Goal: Information Seeking & Learning: Check status

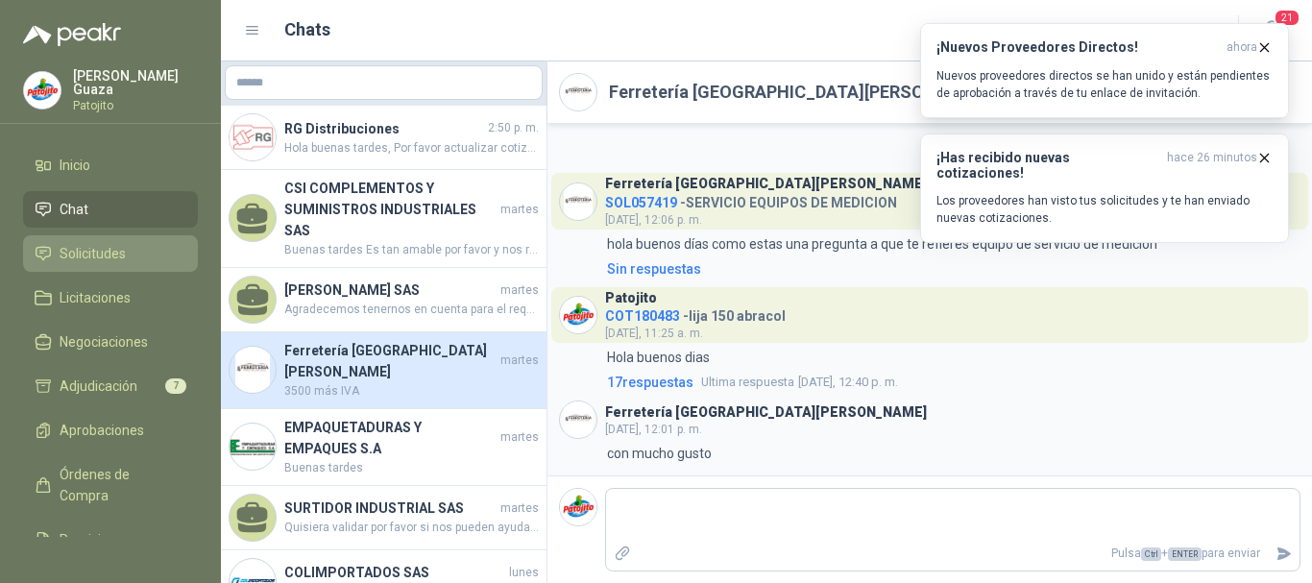
click at [94, 254] on span "Solicitudes" at bounding box center [93, 253] width 66 height 21
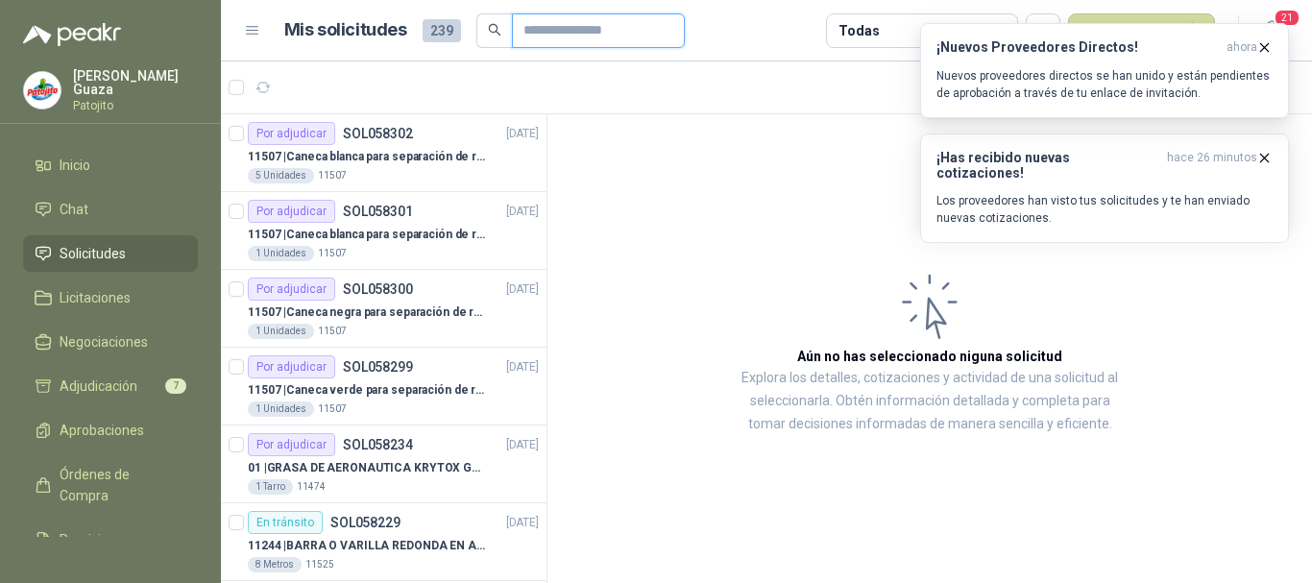
click at [575, 34] on input "text" at bounding box center [590, 30] width 134 height 33
type input "****"
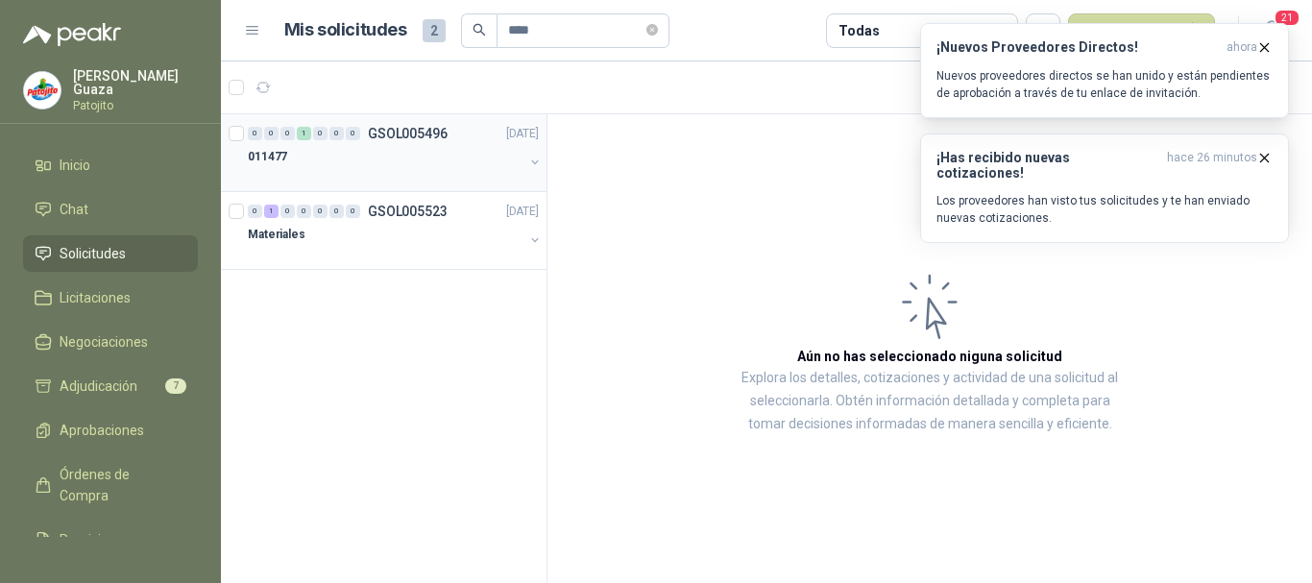
click at [400, 142] on div "0 0 0 1 0 0 0 GSOL005496 [DATE]" at bounding box center [395, 133] width 295 height 23
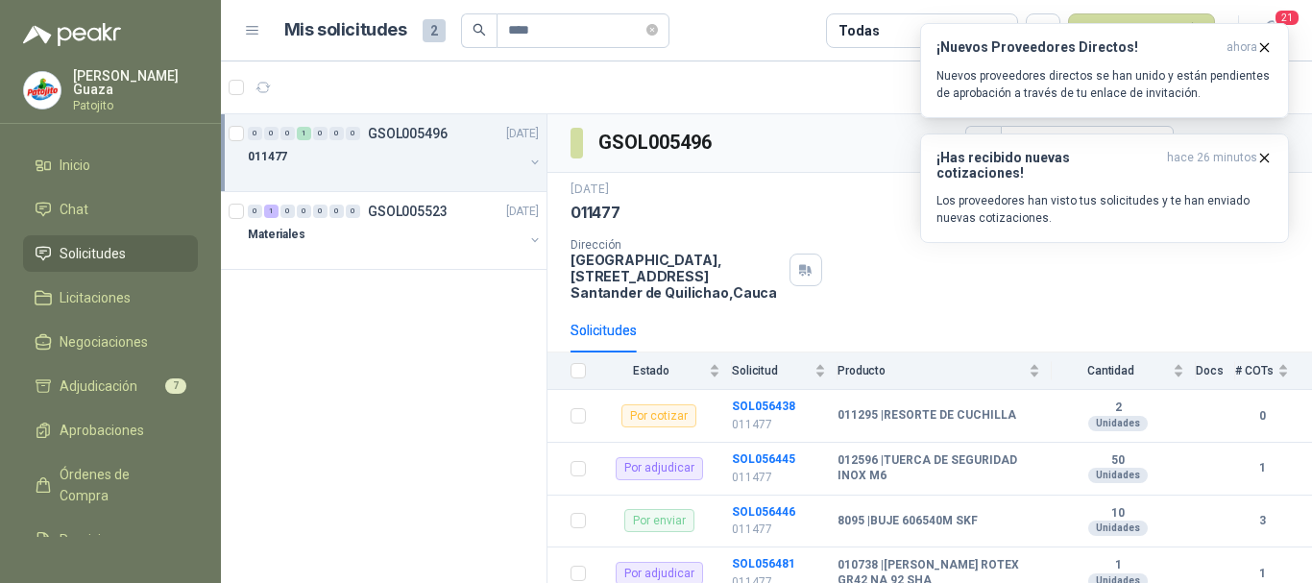
scroll to position [192, 0]
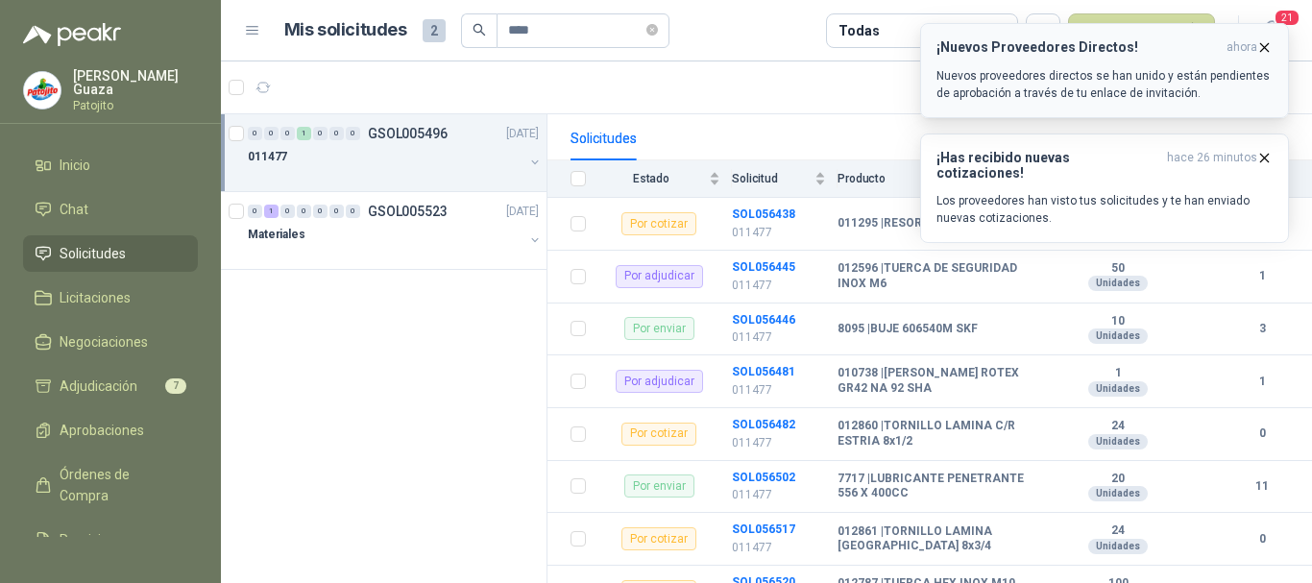
click at [1259, 41] on icon "button" at bounding box center [1264, 47] width 16 height 16
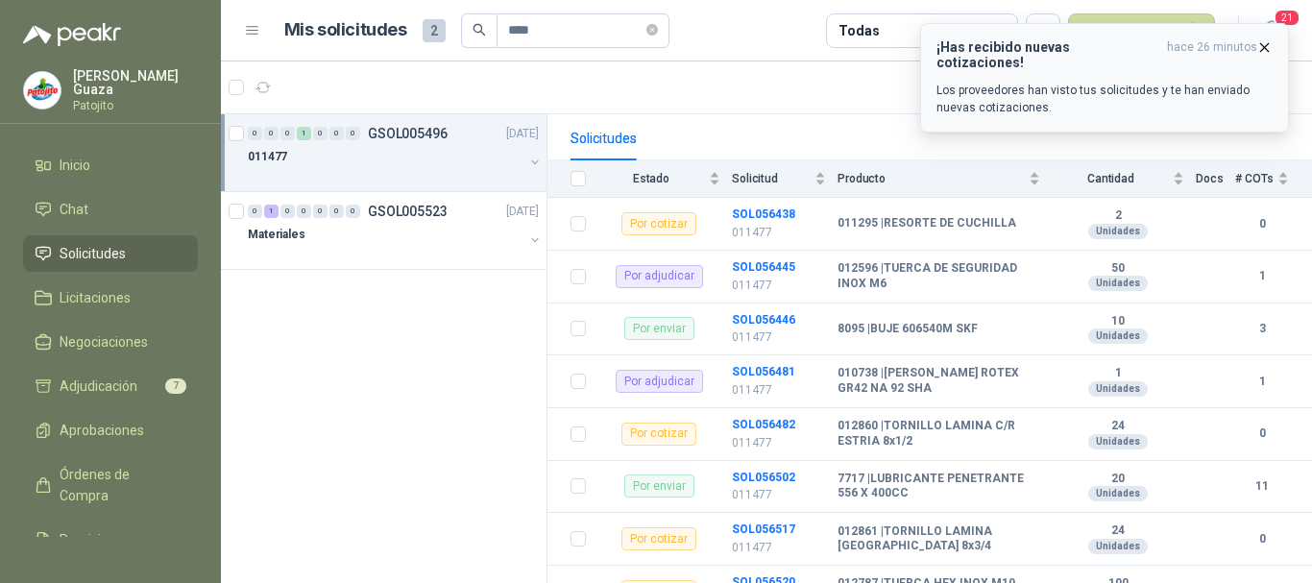
click at [1260, 48] on icon "button" at bounding box center [1264, 47] width 16 height 16
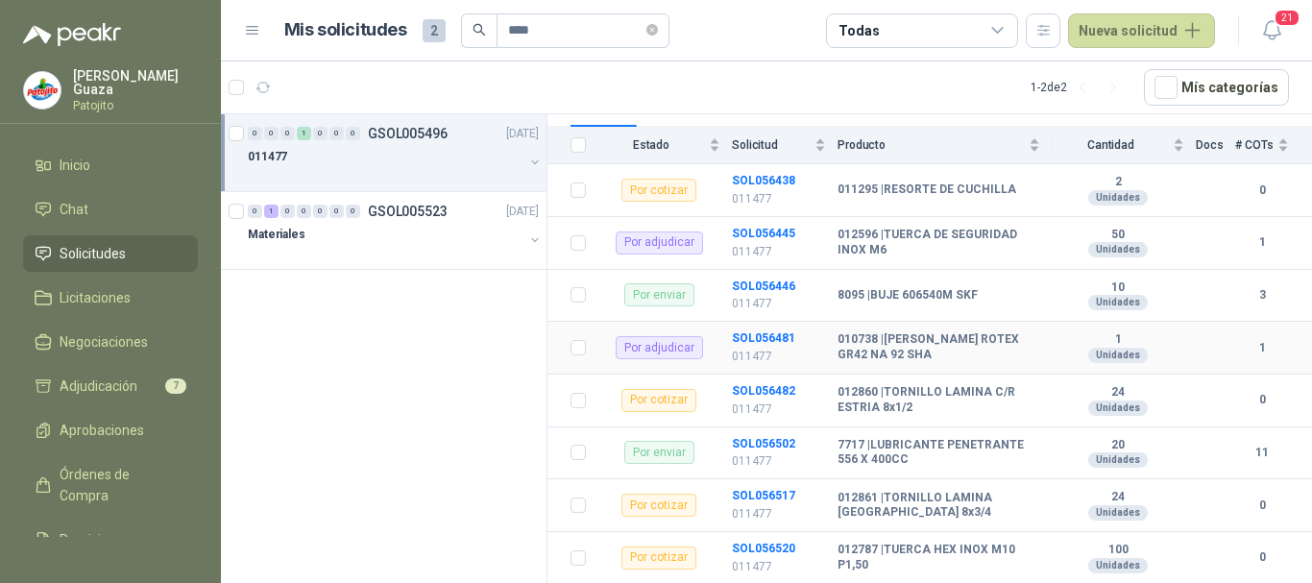
scroll to position [254, 0]
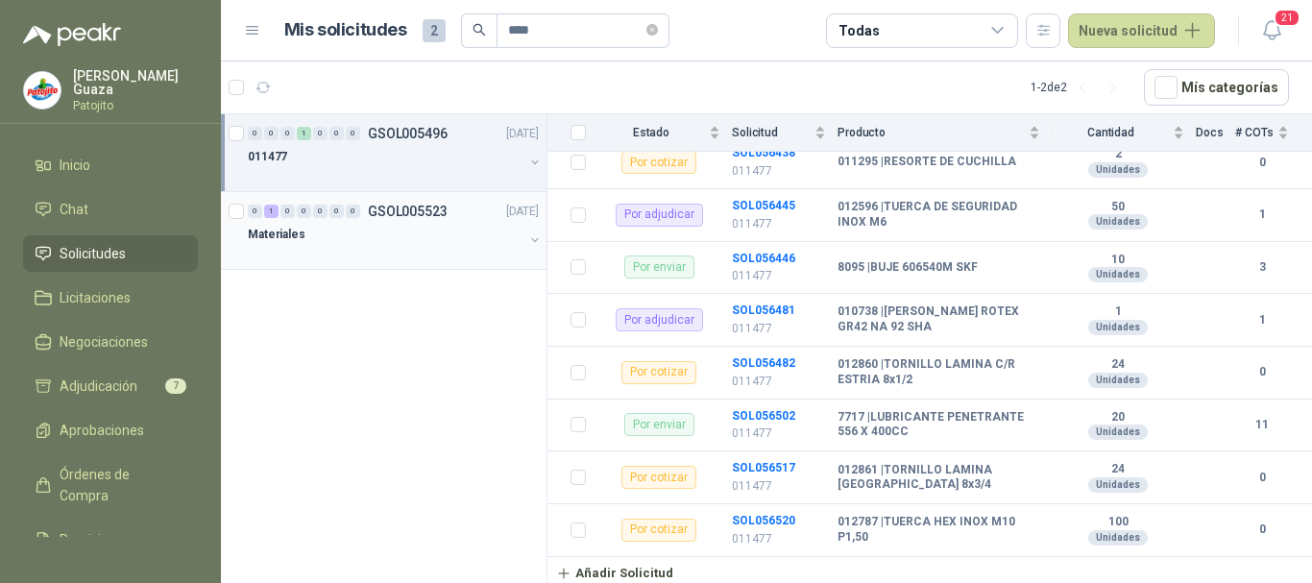
click at [390, 210] on p "GSOL005523" at bounding box center [408, 211] width 80 height 13
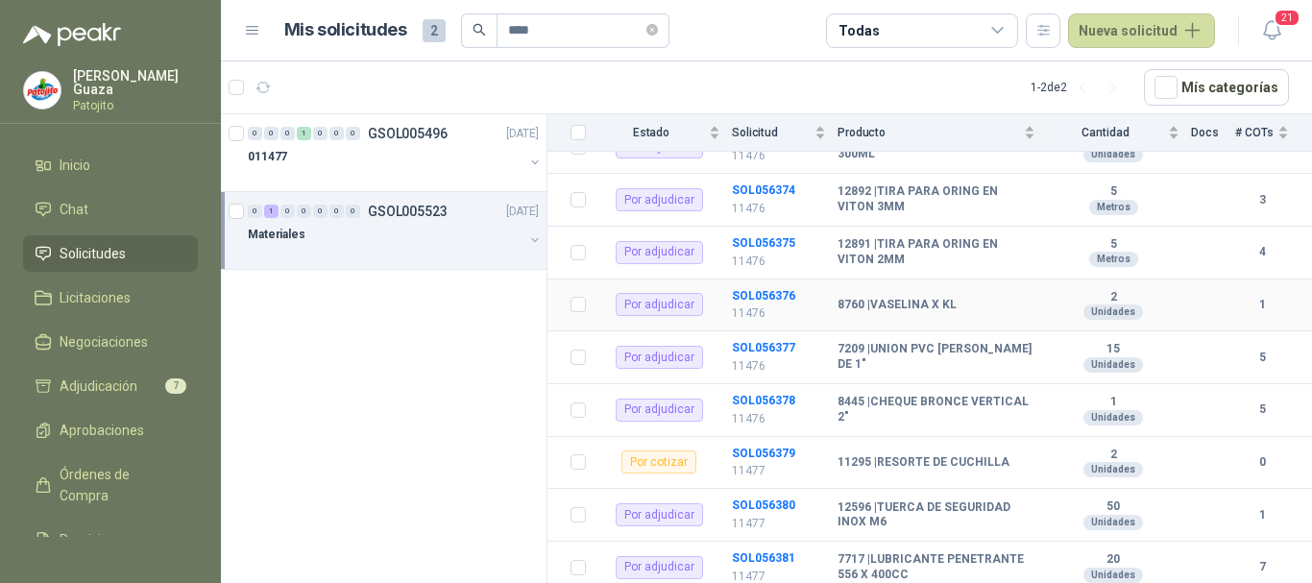
scroll to position [1153, 0]
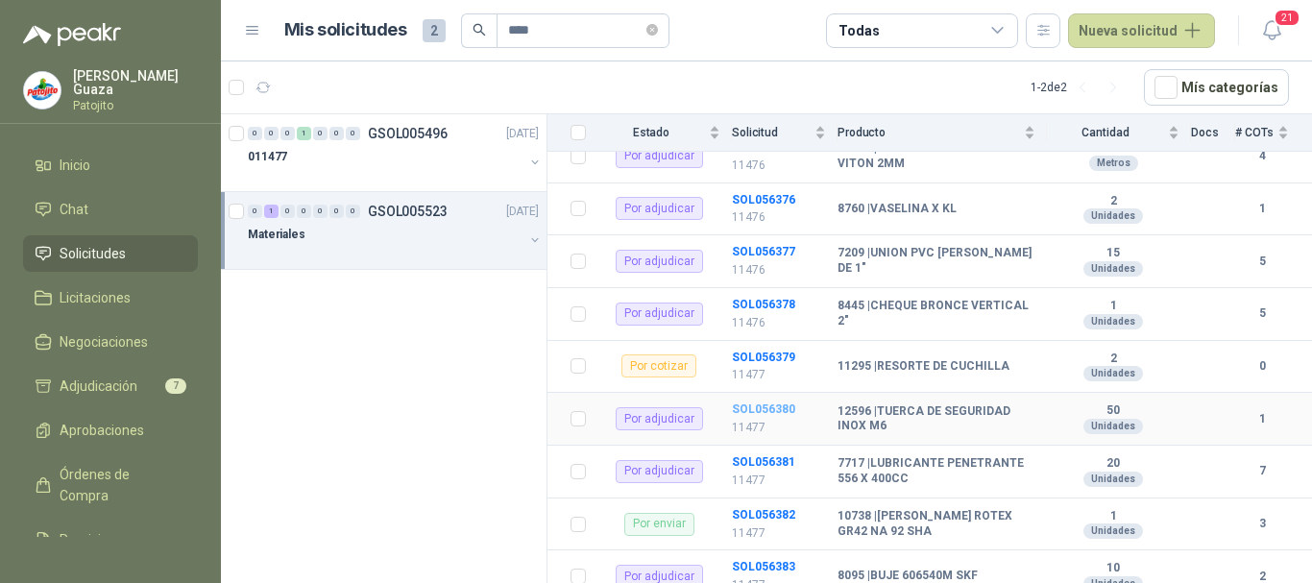
click at [771, 410] on b "SOL056380" at bounding box center [763, 408] width 63 height 13
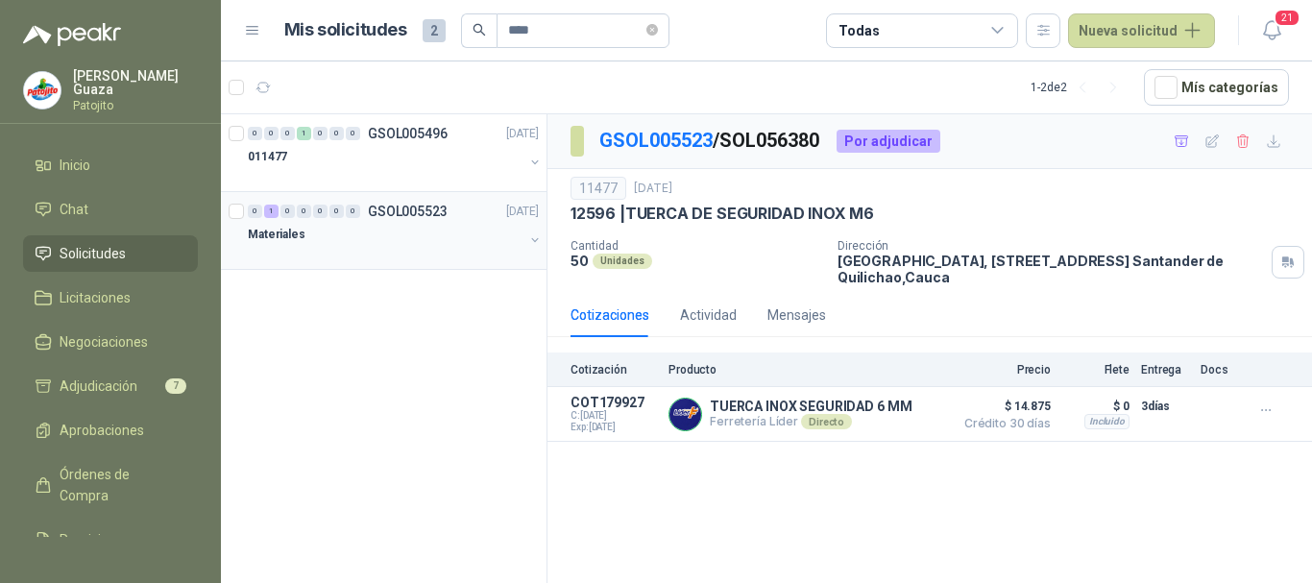
click at [410, 218] on p "GSOL005523" at bounding box center [408, 211] width 80 height 13
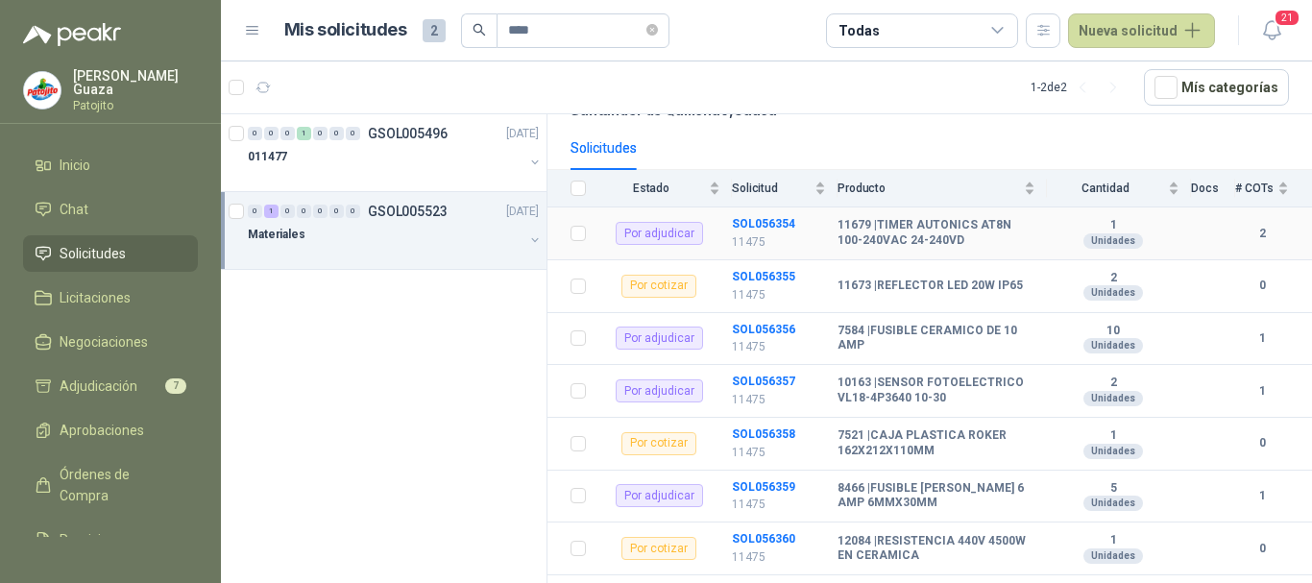
scroll to position [384, 0]
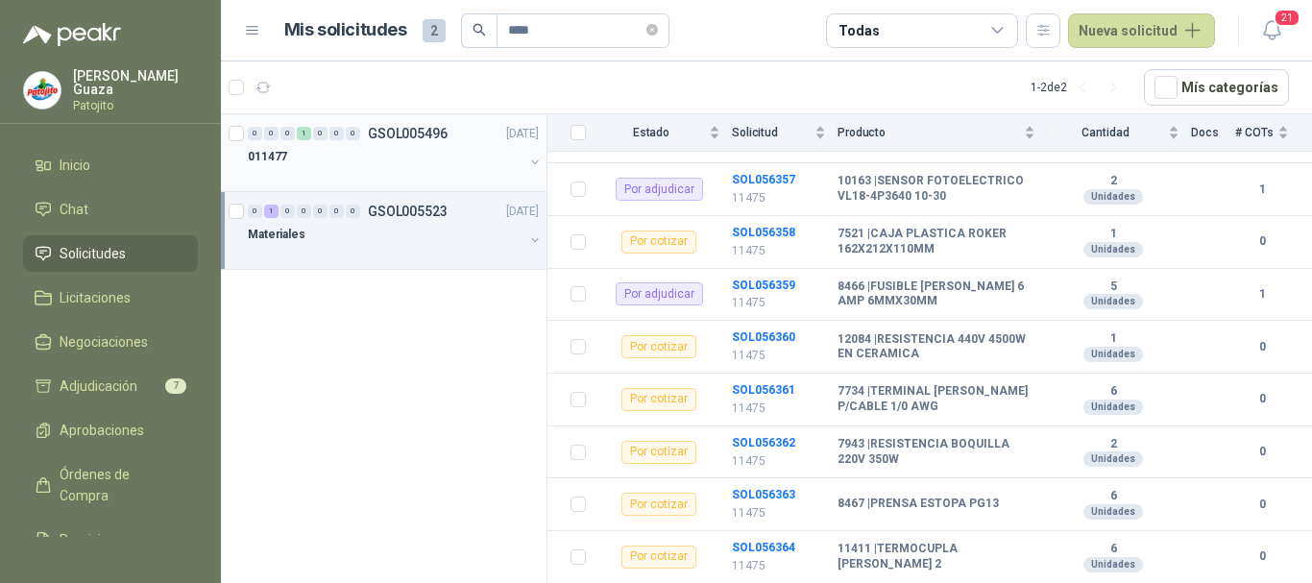
click at [378, 136] on p "GSOL005496" at bounding box center [408, 133] width 80 height 13
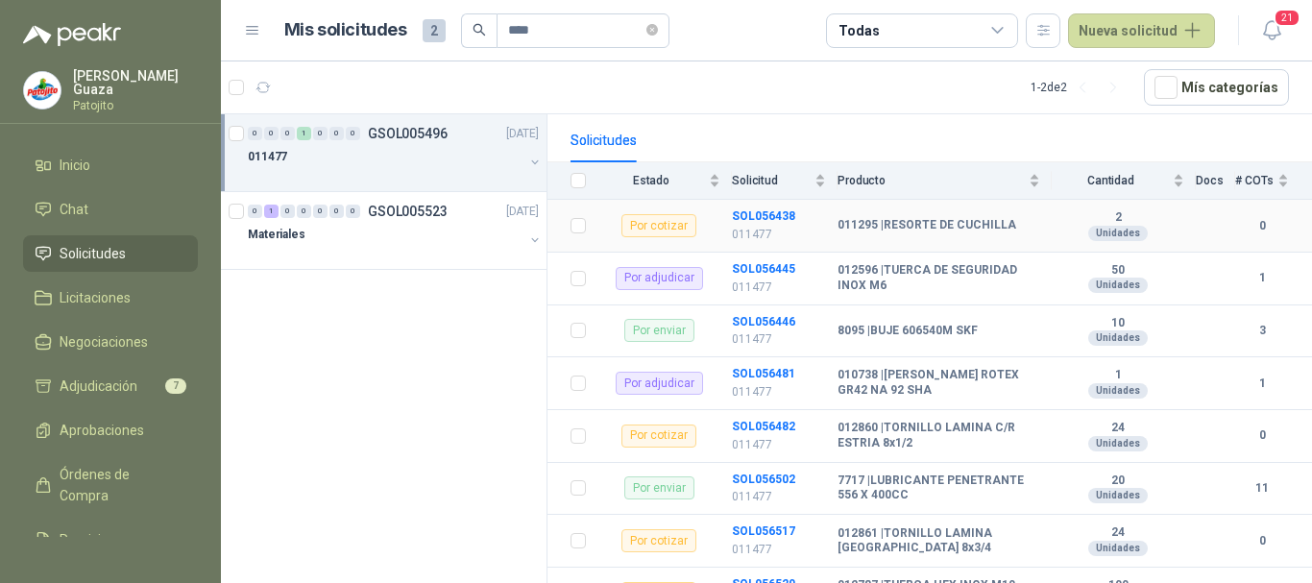
scroll to position [192, 0]
click at [747, 269] on b "SOL056445" at bounding box center [763, 266] width 63 height 13
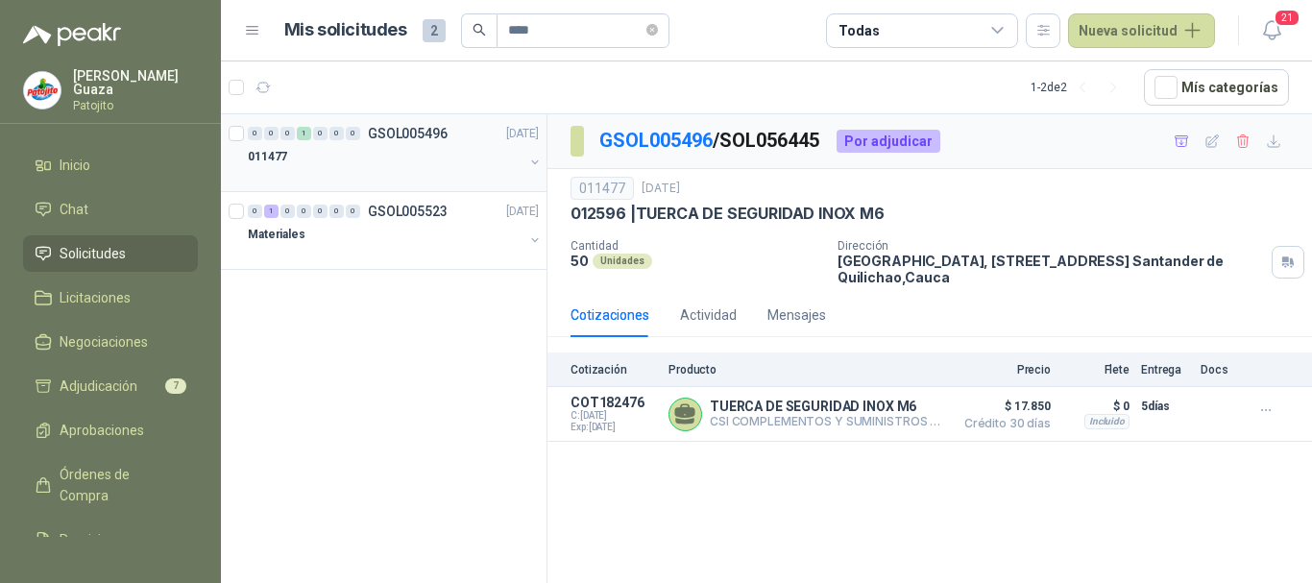
click at [426, 131] on p "GSOL005496" at bounding box center [408, 133] width 80 height 13
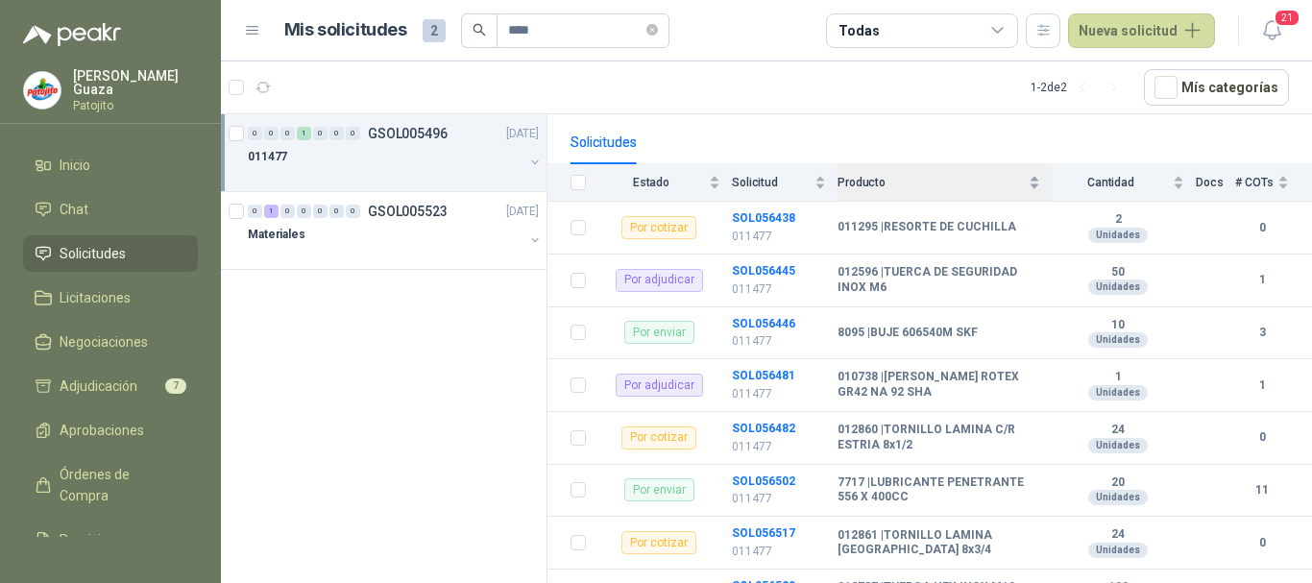
scroll to position [192, 0]
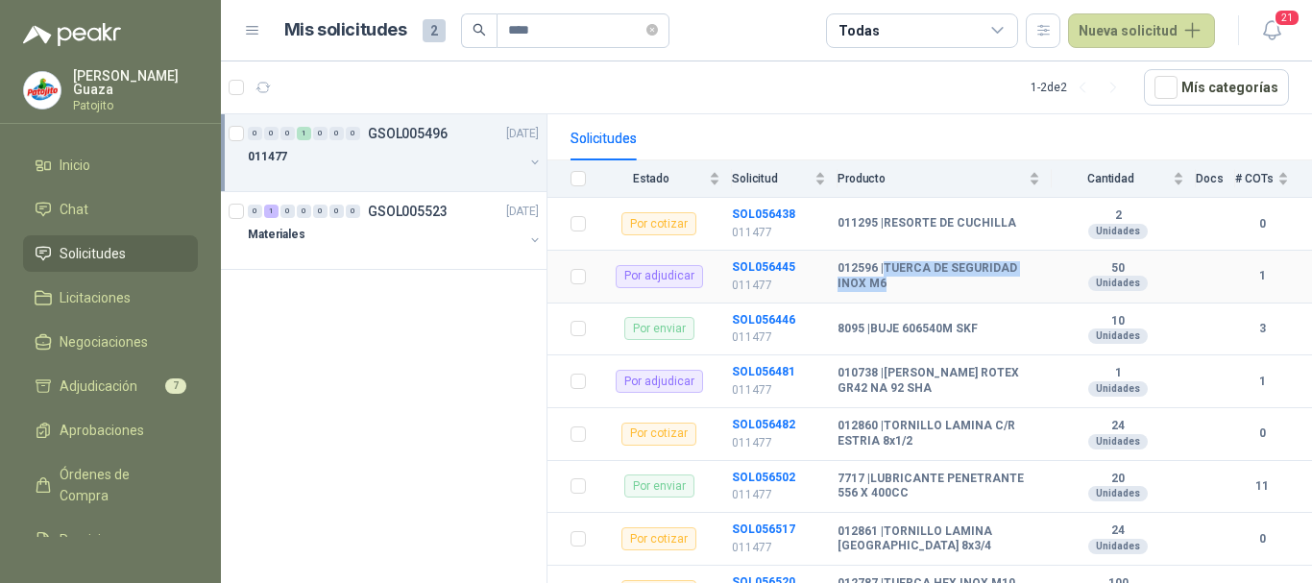
drag, startPoint x: 884, startPoint y: 265, endPoint x: 891, endPoint y: 279, distance: 15.5
click at [891, 279] on b "012596 | TUERCA DE SEGURIDAD INOX M6" at bounding box center [939, 276] width 203 height 30
